Goal: Transaction & Acquisition: Purchase product/service

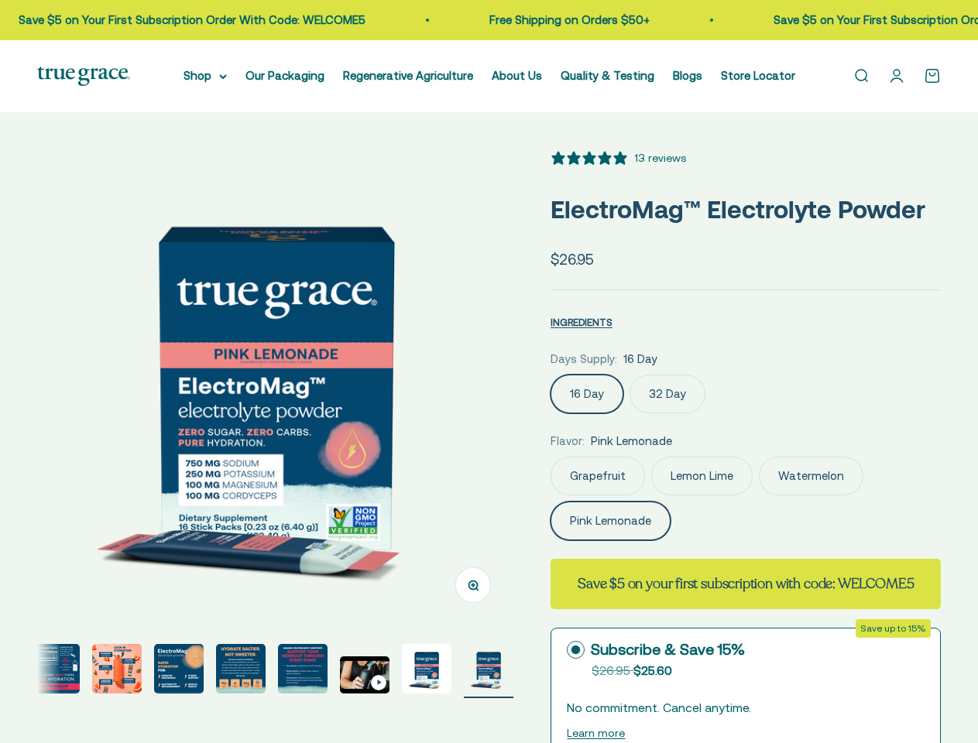
select select "3"
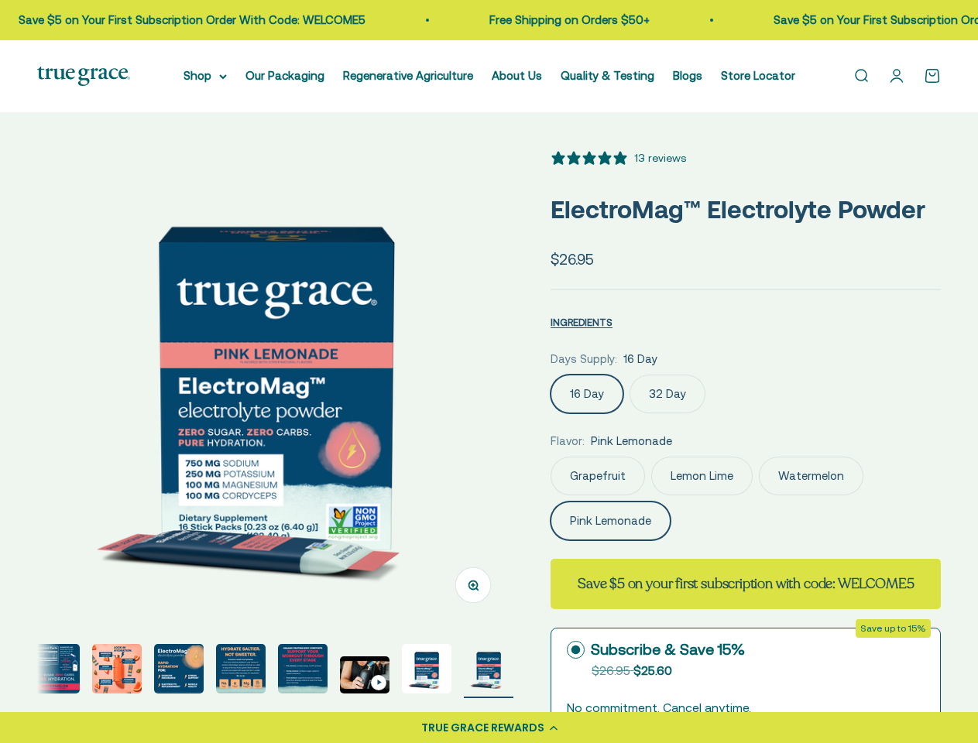
click at [489, 372] on img at bounding box center [275, 387] width 476 height 476
click at [489, 728] on div "TRUE GRACE REWARDS" at bounding box center [482, 728] width 123 height 16
click at [214, 76] on summary "Shop" at bounding box center [205, 76] width 43 height 19
